Goal: Find specific page/section: Find specific page/section

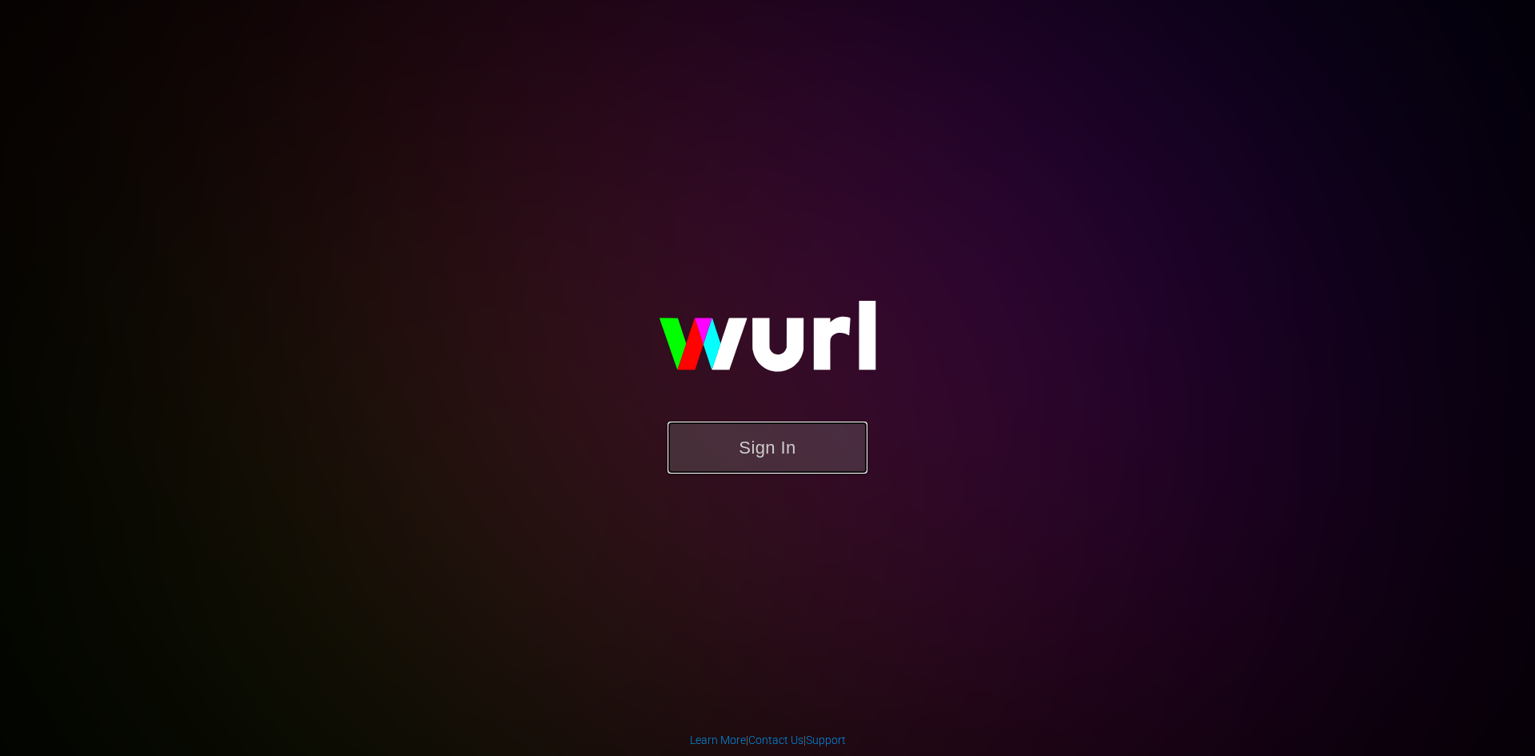
click at [796, 458] on button "Sign In" at bounding box center [768, 447] width 200 height 52
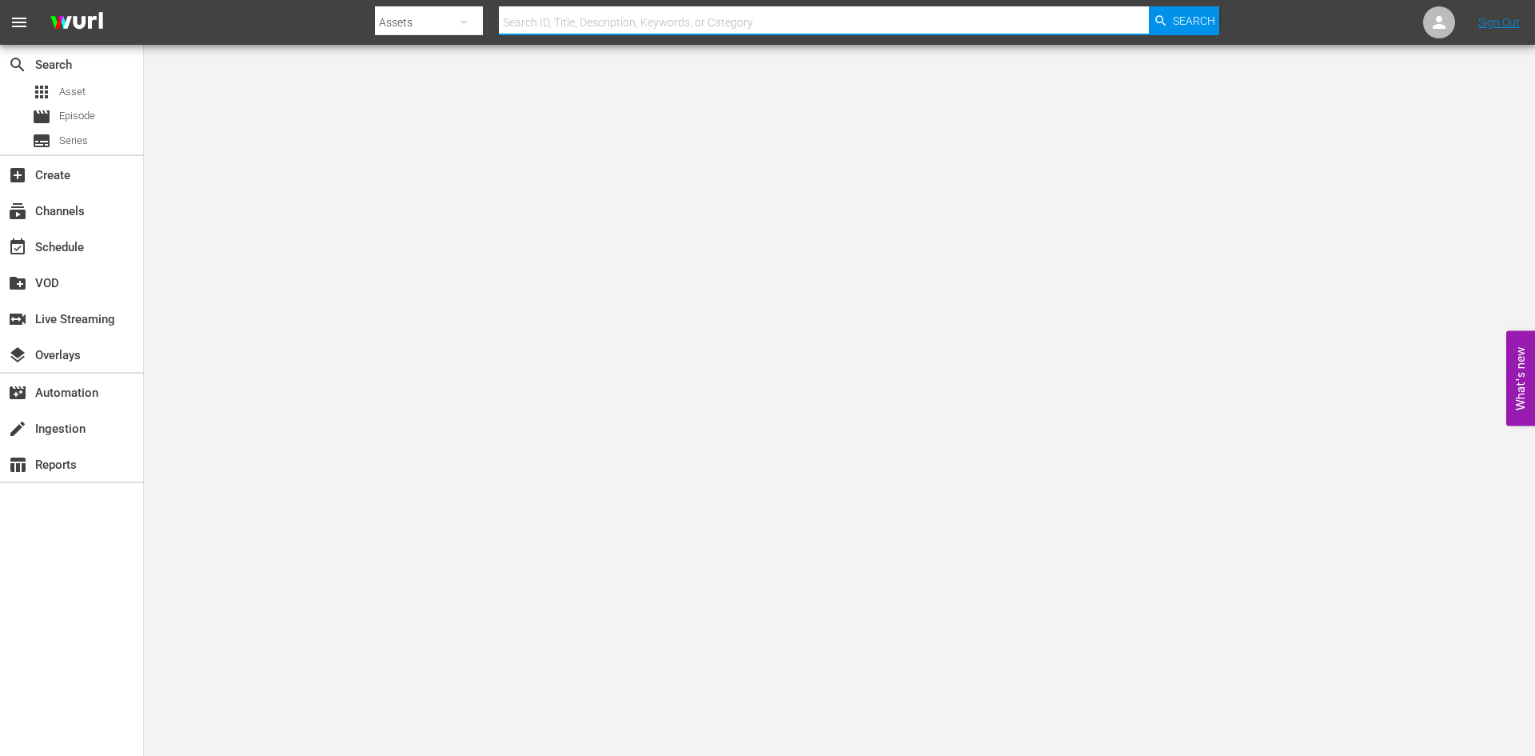
click at [738, 30] on input "text" at bounding box center [824, 22] width 650 height 38
type input "YOUR SISTER'S SISTER"
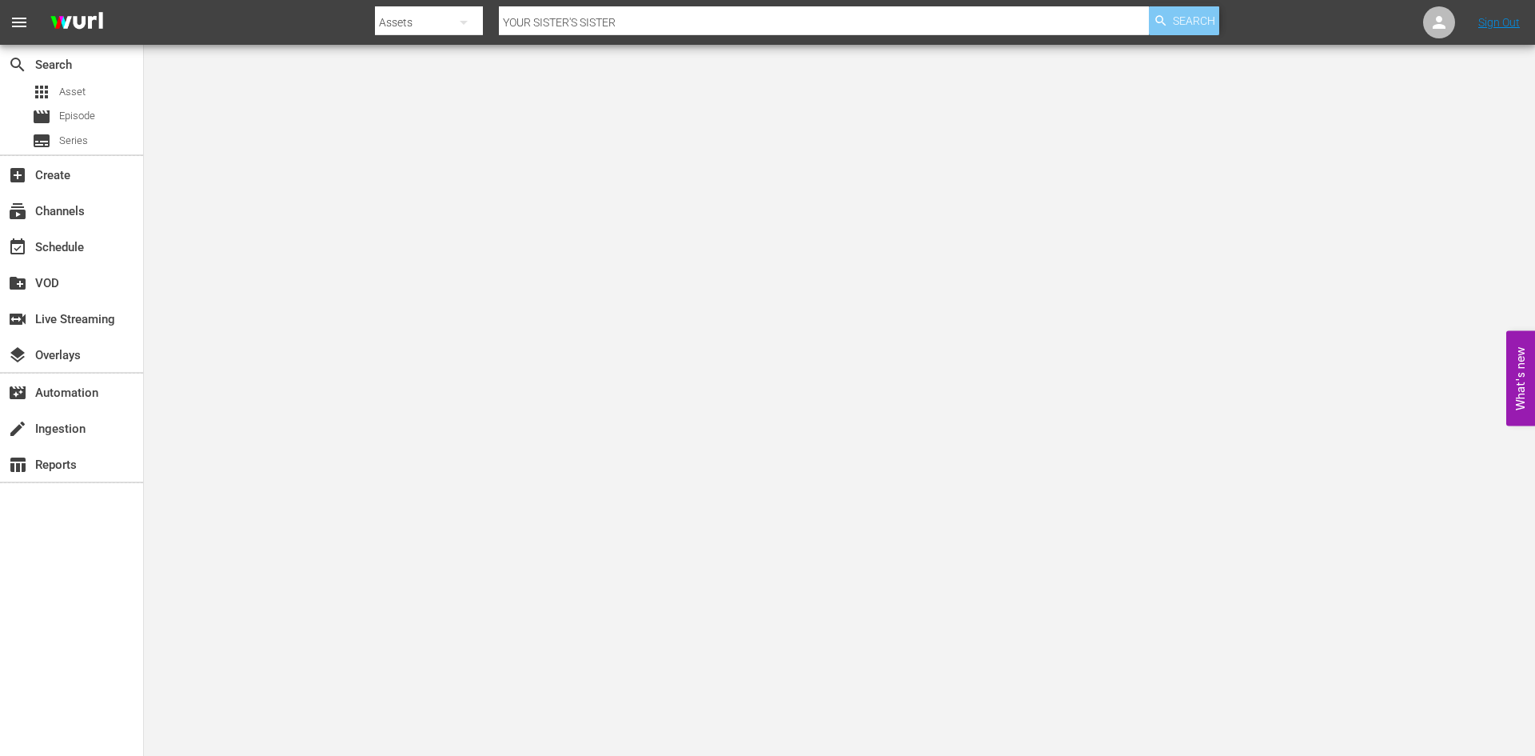
click at [1197, 14] on span "Search" at bounding box center [1194, 20] width 42 height 29
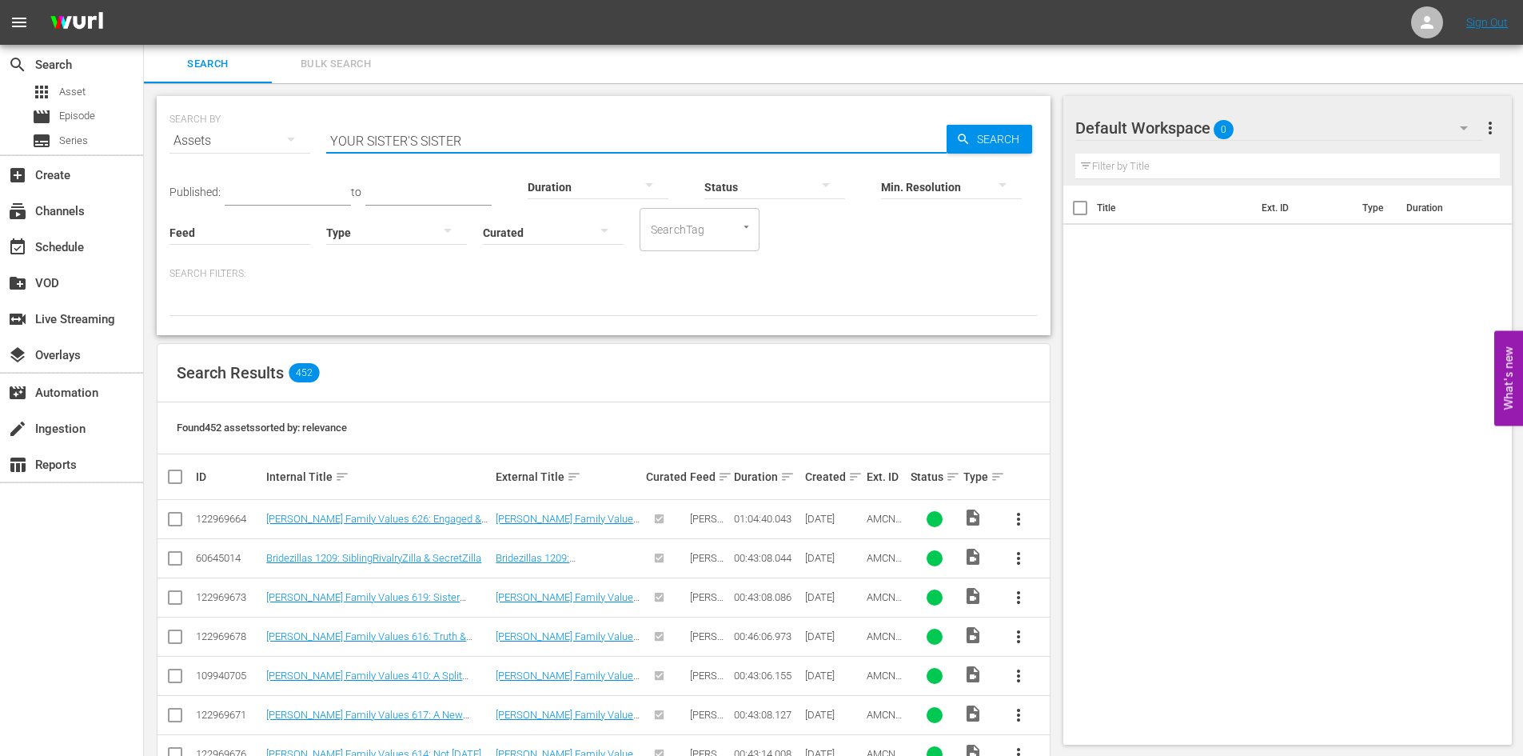
drag, startPoint x: 473, startPoint y: 127, endPoint x: 324, endPoint y: 138, distance: 149.1
click at [324, 138] on div "SEARCH BY Search By Assets Search ID, Title, Description, Keywords, or Category…" at bounding box center [604, 131] width 868 height 58
type input "18 AGAIN!"
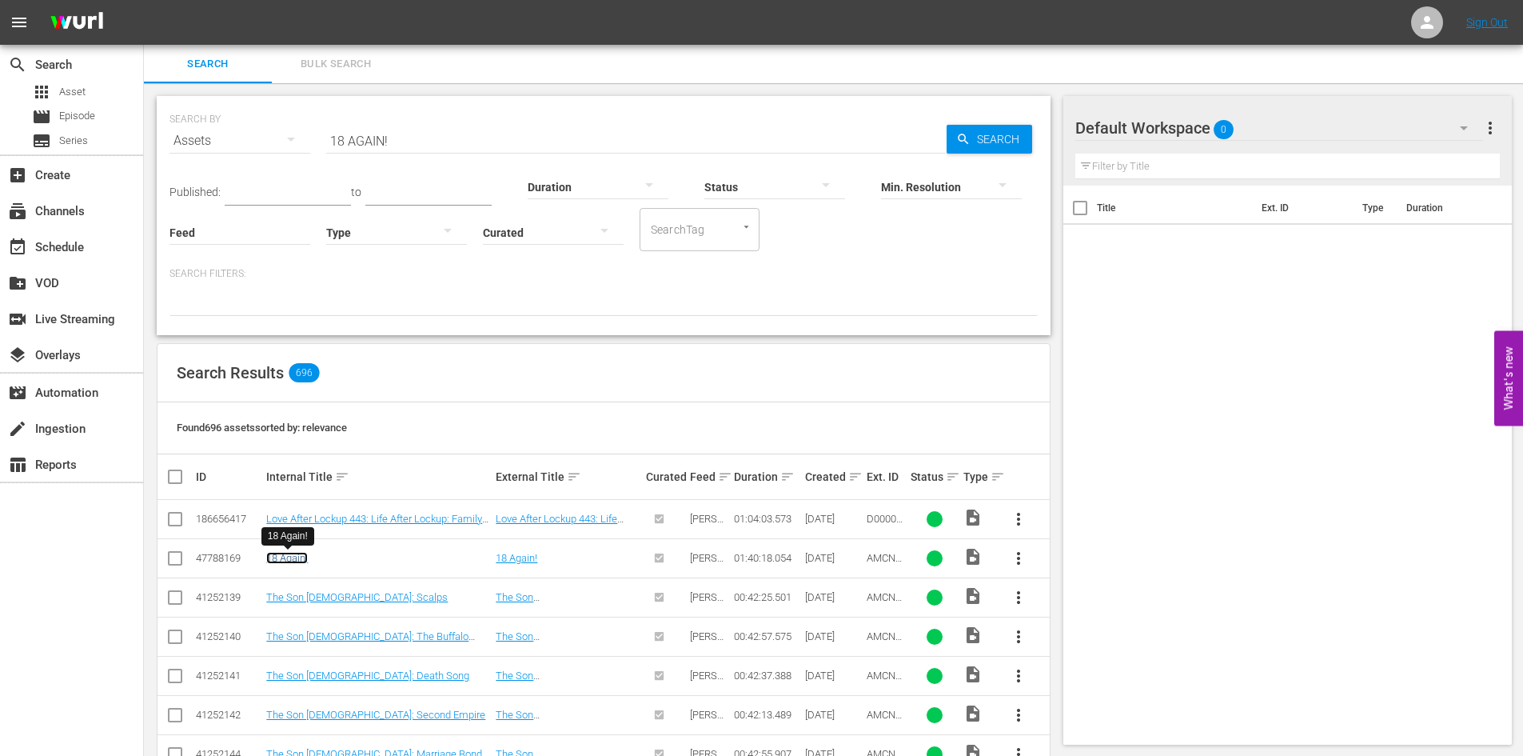
click at [290, 555] on link "18 Again!" at bounding box center [287, 558] width 42 height 12
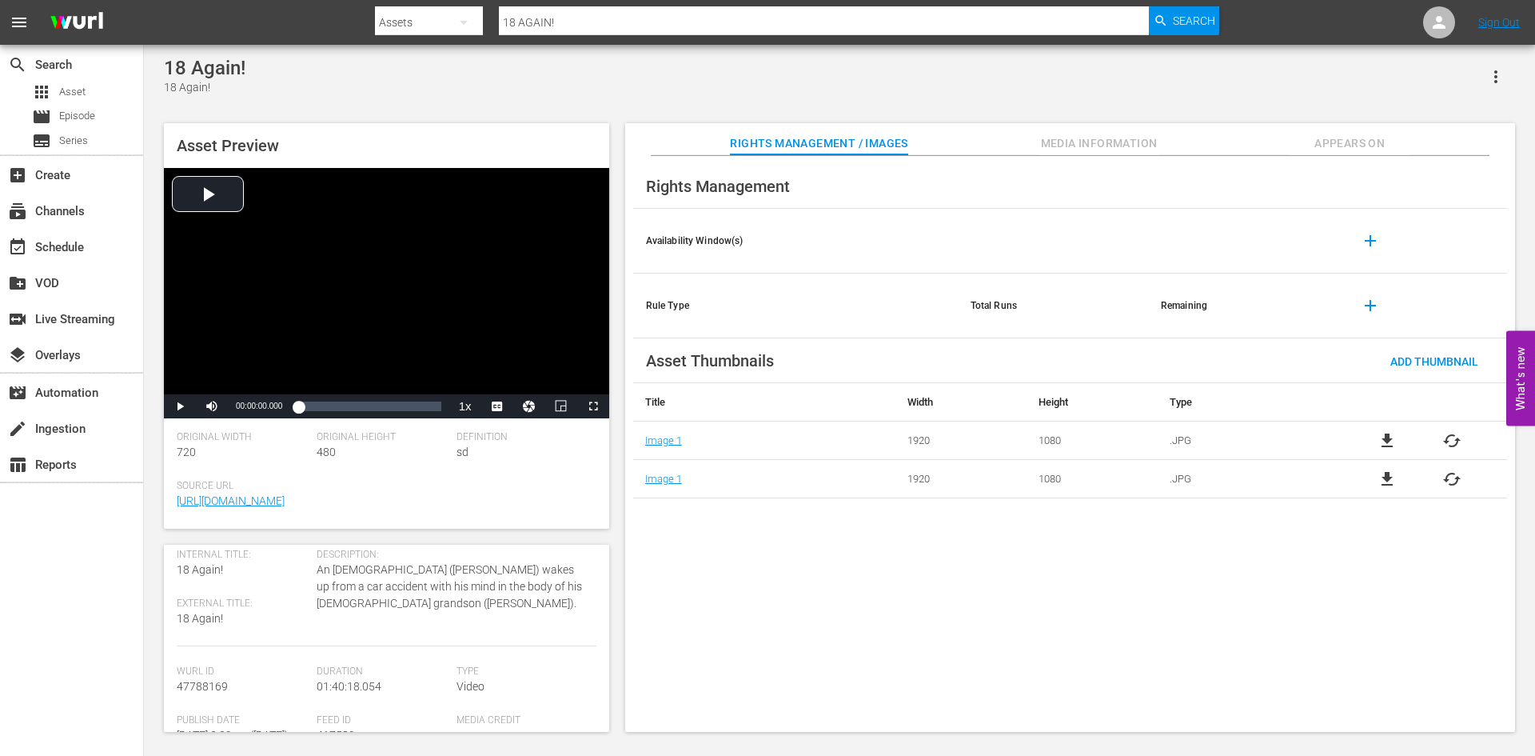
scroll to position [160, 0]
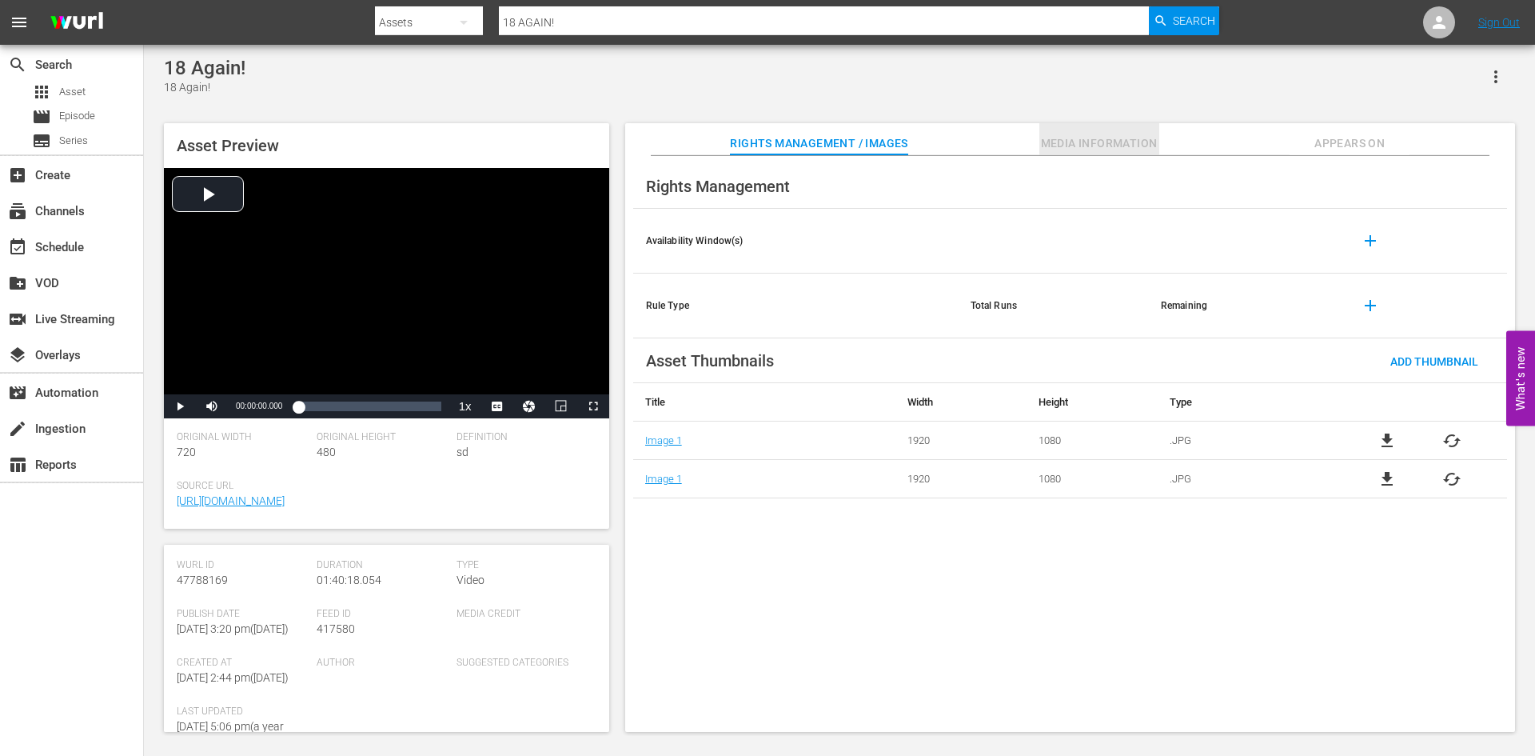
click at [1123, 126] on button "Media Information" at bounding box center [1099, 139] width 120 height 32
